Goal: Information Seeking & Learning: Check status

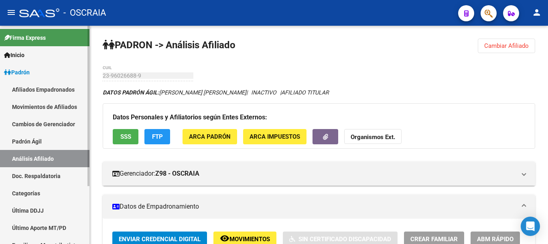
scroll to position [201, 0]
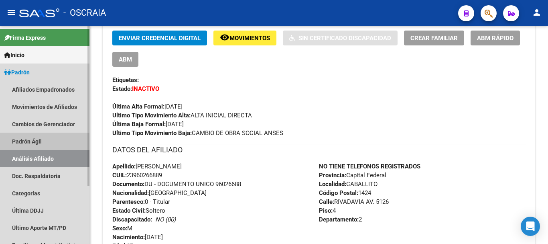
click at [30, 143] on link "Padrón Ágil" at bounding box center [45, 140] width 90 height 17
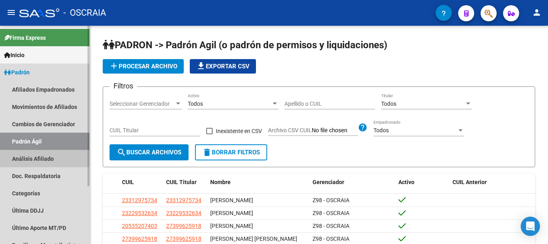
click at [31, 155] on link "Análisis Afiliado" at bounding box center [45, 158] width 90 height 17
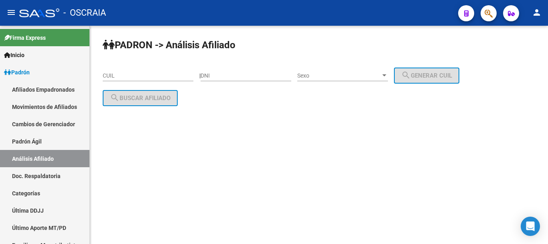
click at [151, 77] on input "CUIL" at bounding box center [148, 75] width 91 height 7
paste input "20-14632716-6"
type input "2"
click at [154, 76] on input "CUIL" at bounding box center [148, 75] width 91 height 7
paste input "20-14692716-6"
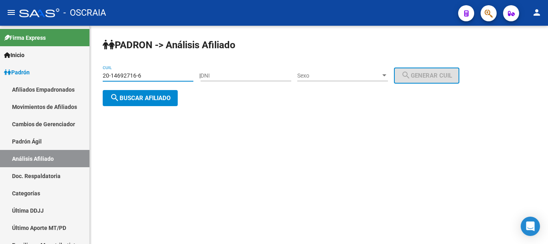
type input "20-14692716-6"
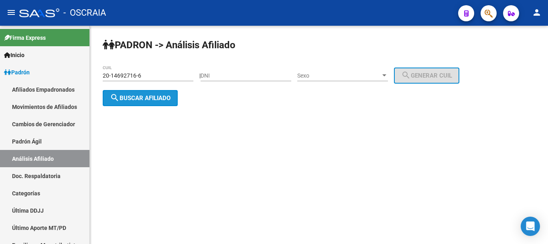
click at [169, 94] on span "search Buscar afiliado" at bounding box center [140, 97] width 61 height 7
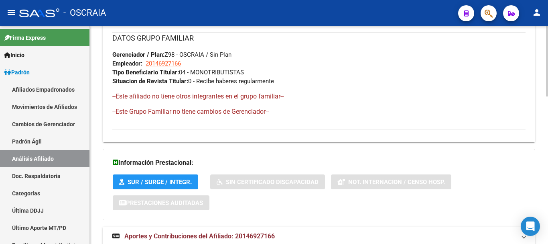
scroll to position [453, 0]
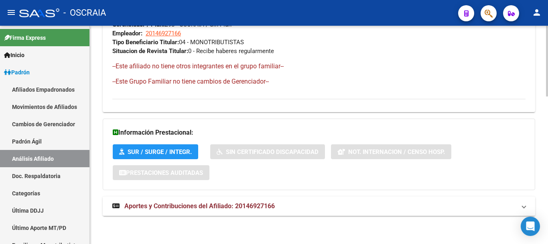
click at [200, 202] on span "Aportes y Contribuciones del Afiliado: 20146927166" at bounding box center [199, 206] width 151 height 8
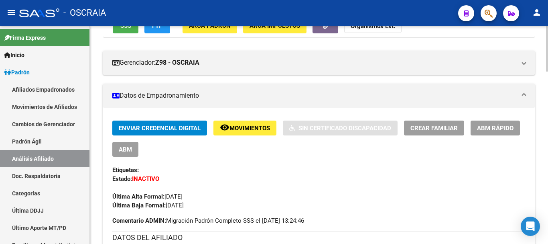
scroll to position [0, 0]
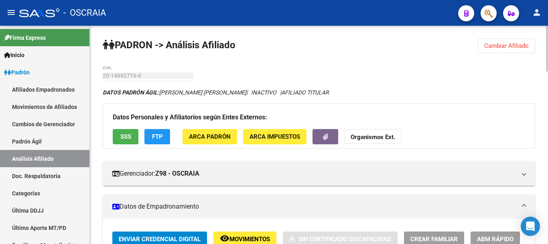
click at [151, 79] on div "20-14692716-6 CUIL" at bounding box center [148, 73] width 91 height 16
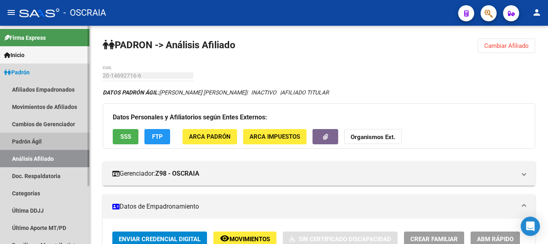
click at [41, 147] on link "Padrón Ágil" at bounding box center [45, 140] width 90 height 17
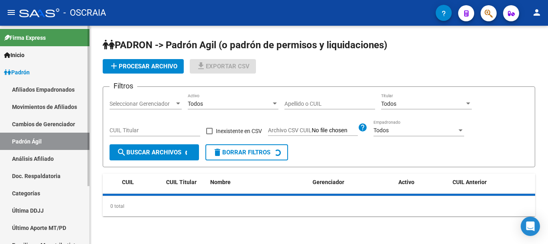
click at [41, 155] on link "Análisis Afiliado" at bounding box center [45, 158] width 90 height 17
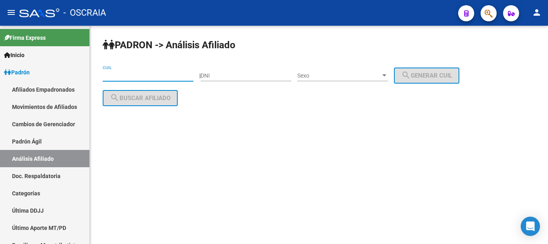
click at [125, 78] on input "CUIL" at bounding box center [148, 75] width 91 height 7
paste input "20-17632593-4"
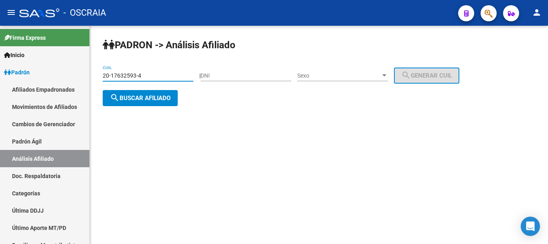
type input "20-17632593-4"
click at [144, 98] on span "search Buscar afiliado" at bounding box center [140, 97] width 61 height 7
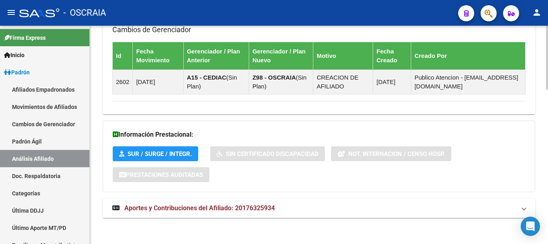
scroll to position [528, 0]
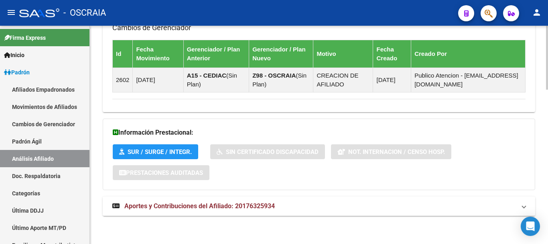
click at [203, 207] on span "Aportes y Contribuciones del Afiliado: 20176325934" at bounding box center [199, 206] width 151 height 8
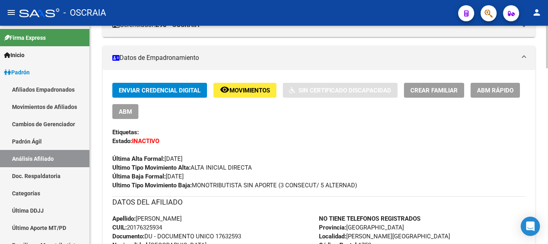
scroll to position [161, 0]
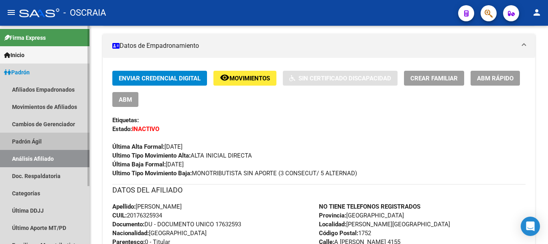
click at [26, 141] on link "Padrón Ágil" at bounding box center [45, 140] width 90 height 17
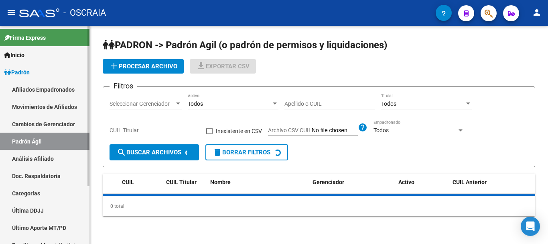
click at [24, 157] on link "Análisis Afiliado" at bounding box center [45, 158] width 90 height 17
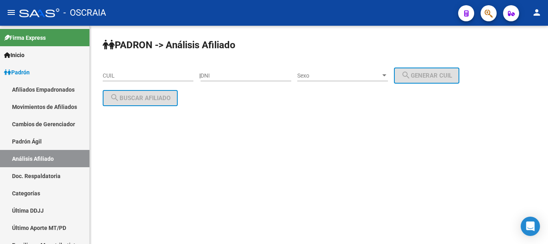
click at [136, 75] on input "CUIL" at bounding box center [148, 75] width 91 height 7
paste input "20-16915767-8"
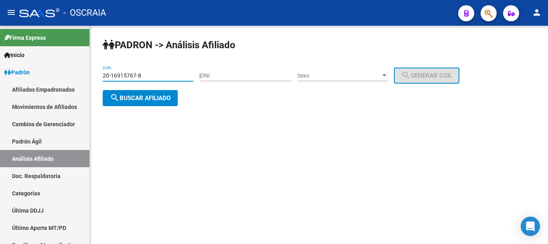
type input "20-16915767-8"
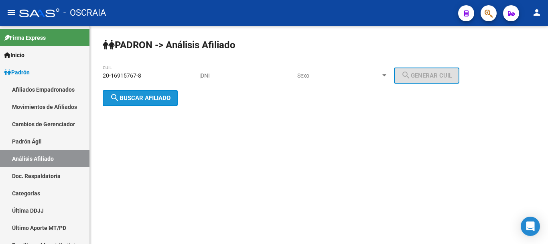
click at [144, 98] on span "search Buscar afiliado" at bounding box center [140, 97] width 61 height 7
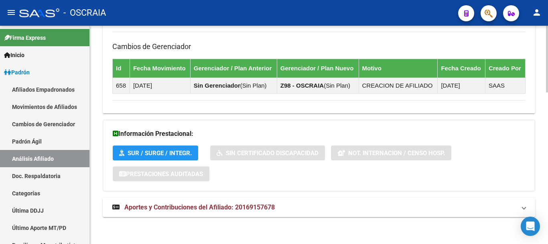
scroll to position [493, 0]
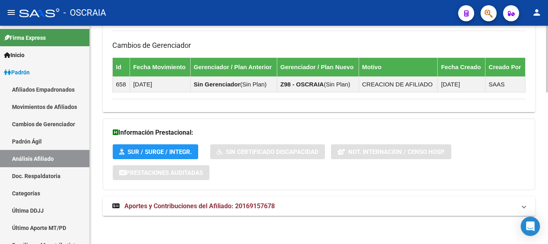
click at [238, 203] on span "Aportes y Contribuciones del Afiliado: 20169157678" at bounding box center [199, 206] width 151 height 8
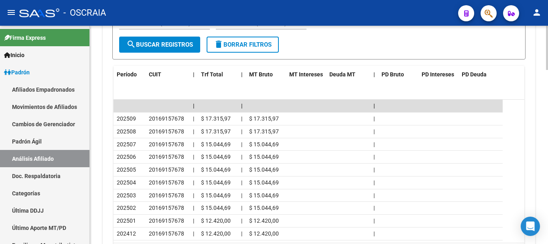
scroll to position [814, 0]
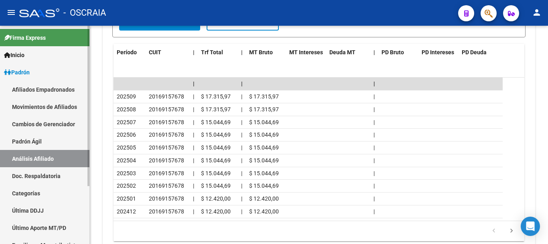
click at [43, 136] on link "Padrón Ágil" at bounding box center [45, 140] width 90 height 17
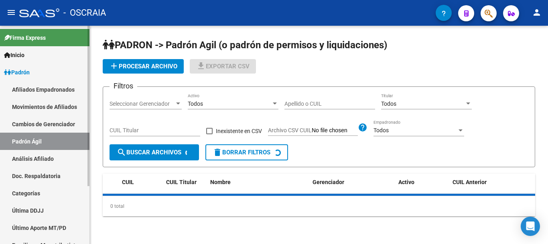
click at [43, 159] on link "Análisis Afiliado" at bounding box center [45, 158] width 90 height 17
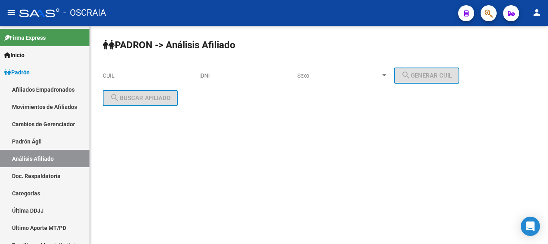
click at [170, 75] on input "CUIL" at bounding box center [148, 75] width 91 height 7
paste input "20-95271947-6"
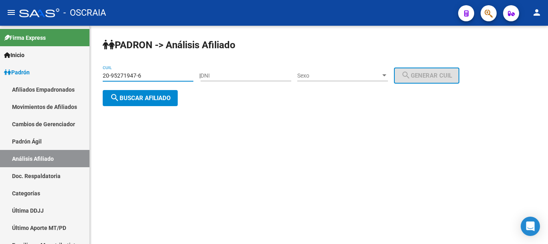
type input "20-95271947-6"
click at [135, 95] on span "search Buscar afiliado" at bounding box center [140, 97] width 61 height 7
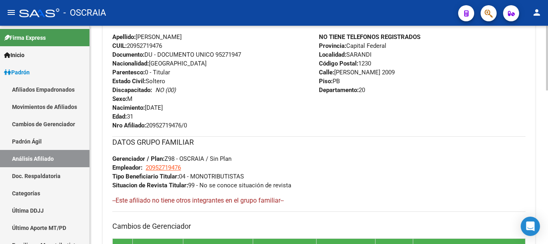
scroll to position [519, 0]
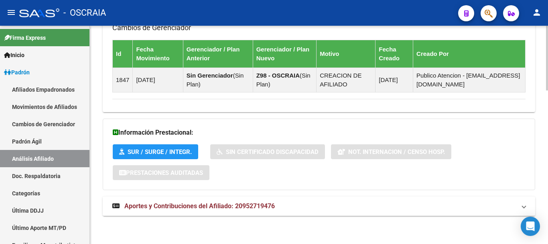
click at [222, 205] on span "Aportes y Contribuciones del Afiliado: 20952719476" at bounding box center [199, 206] width 151 height 8
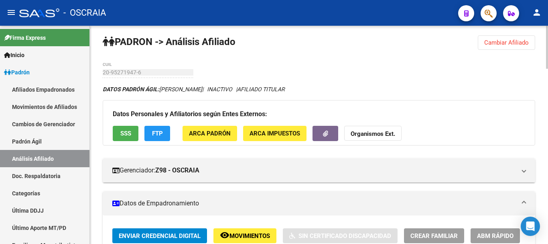
scroll to position [0, 0]
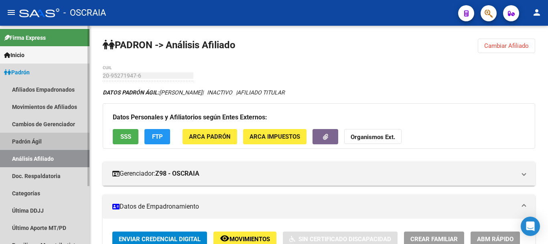
click at [51, 144] on link "Padrón Ágil" at bounding box center [45, 140] width 90 height 17
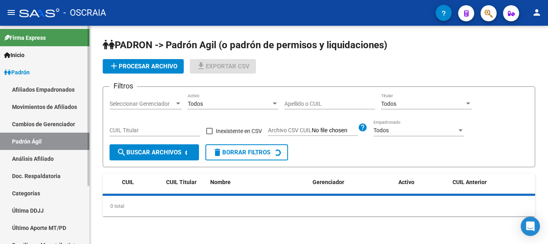
click at [47, 157] on link "Análisis Afiliado" at bounding box center [45, 158] width 90 height 17
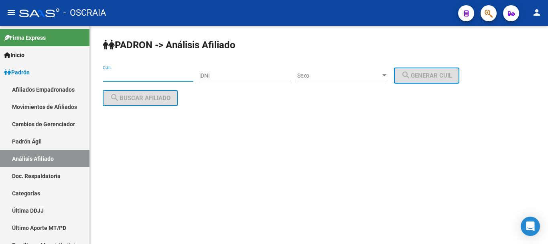
click at [164, 77] on input "CUIL" at bounding box center [148, 75] width 91 height 7
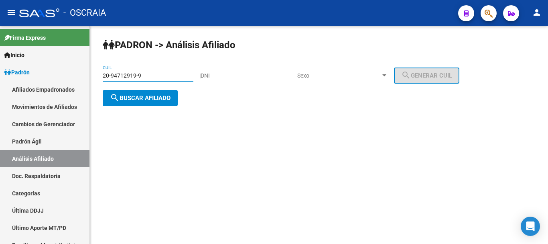
type input "20-94712919-9"
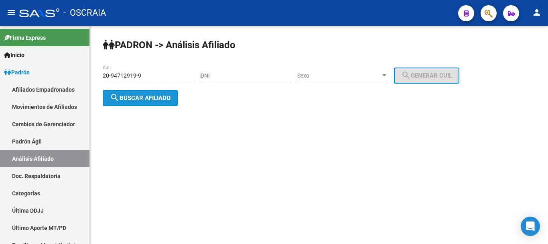
click at [146, 94] on span "search Buscar afiliado" at bounding box center [140, 97] width 61 height 7
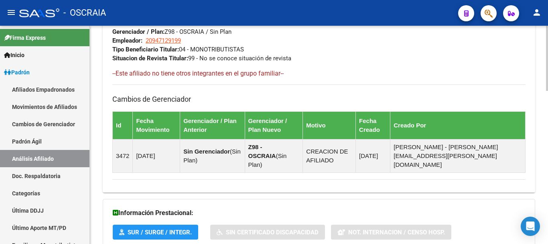
scroll to position [511, 0]
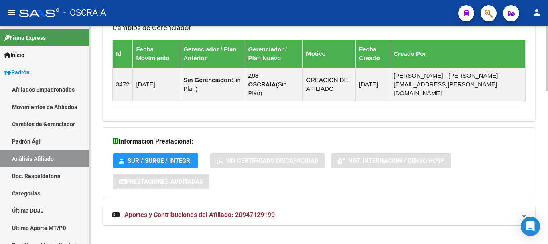
click at [192, 211] on span "Aportes y Contribuciones del Afiliado: 20947129199" at bounding box center [199, 215] width 151 height 8
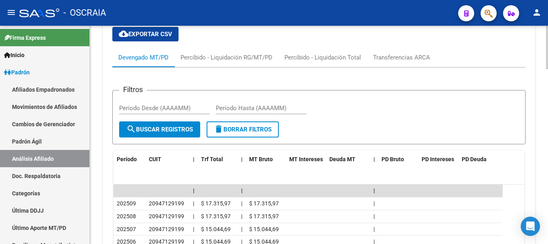
scroll to position [832, 0]
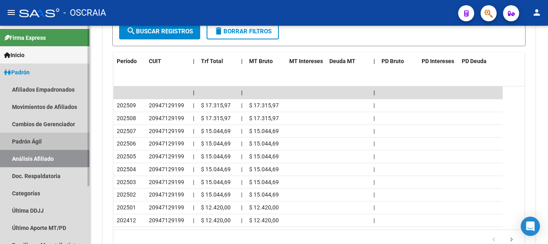
click at [36, 137] on link "Padrón Ágil" at bounding box center [45, 140] width 90 height 17
click at [36, 153] on link "Análisis Afiliado" at bounding box center [45, 158] width 90 height 17
